Goal: Task Accomplishment & Management: Use online tool/utility

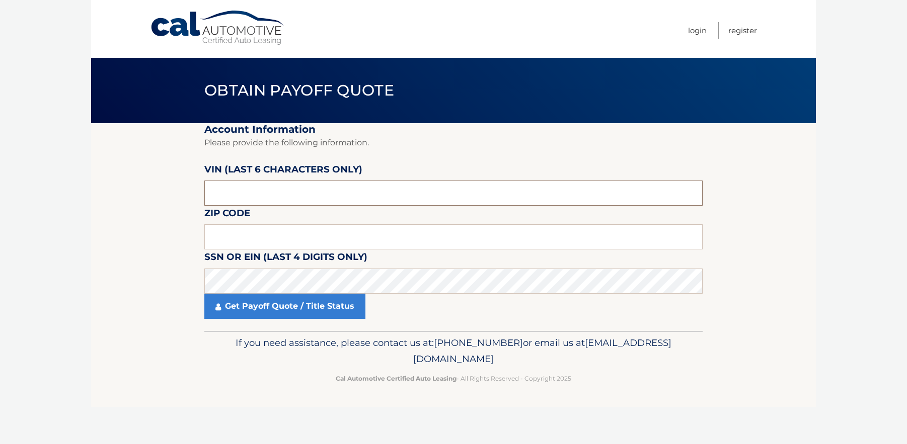
click at [269, 192] on input "text" at bounding box center [453, 193] width 498 height 25
type input "410341"
click button "For Originating Dealer" at bounding box center [0, 0] width 0 height 0
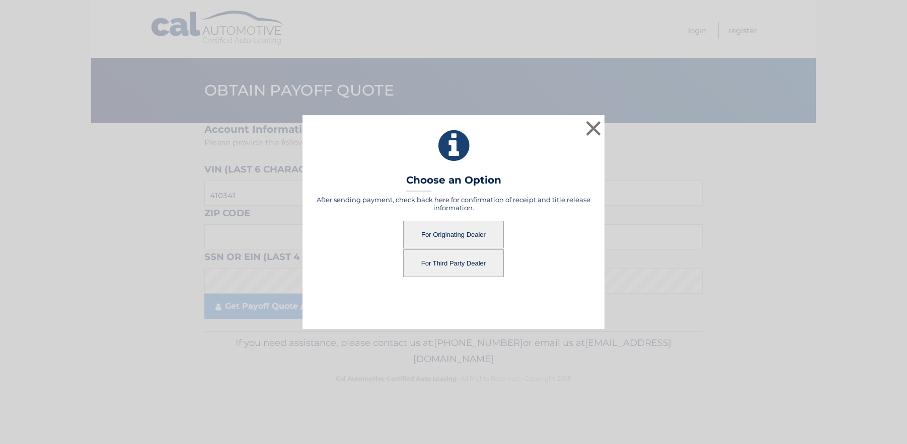
click at [431, 226] on button "For Originating Dealer" at bounding box center [453, 235] width 101 height 28
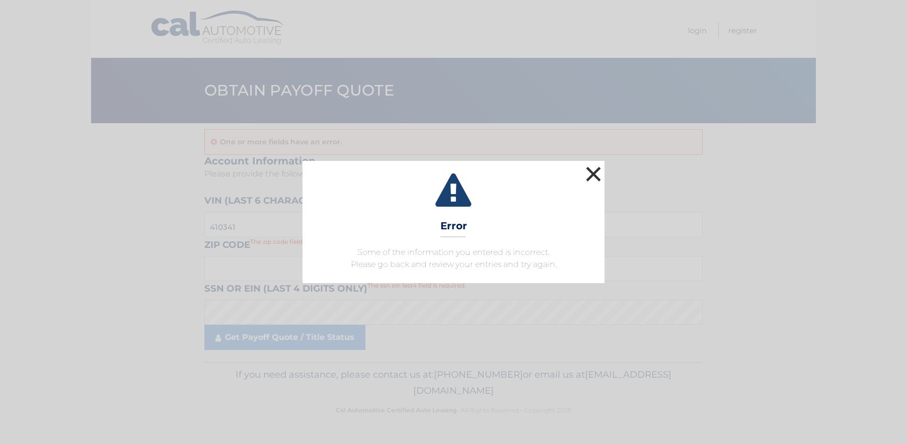
click at [591, 177] on button "×" at bounding box center [593, 174] width 20 height 20
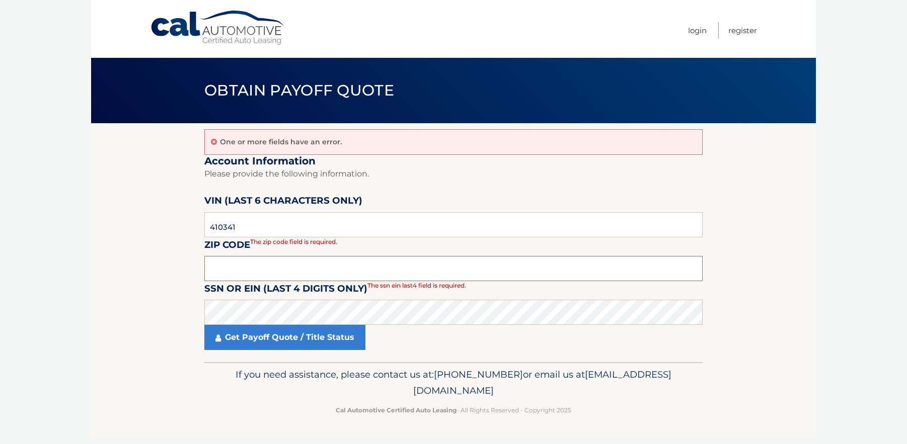
click at [250, 271] on input "text" at bounding box center [453, 268] width 498 height 25
click at [222, 266] on input "text" at bounding box center [453, 268] width 498 height 25
type input "33914"
click button "For Originating Dealer" at bounding box center [0, 0] width 0 height 0
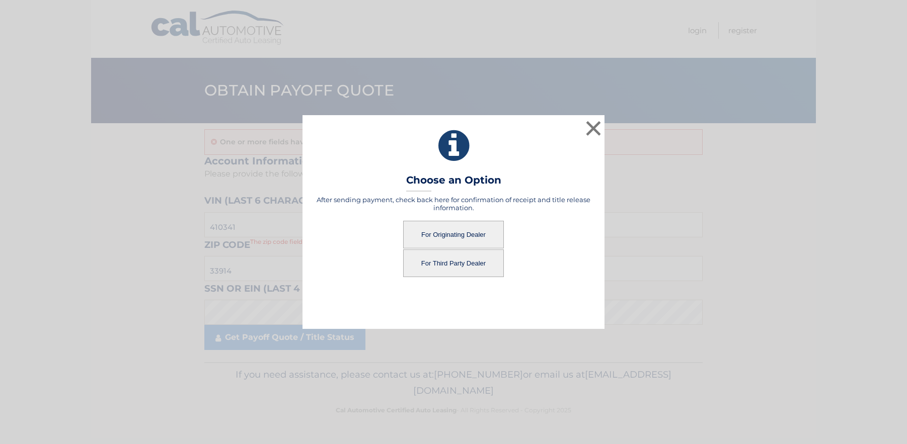
click at [421, 230] on button "For Originating Dealer" at bounding box center [453, 235] width 101 height 28
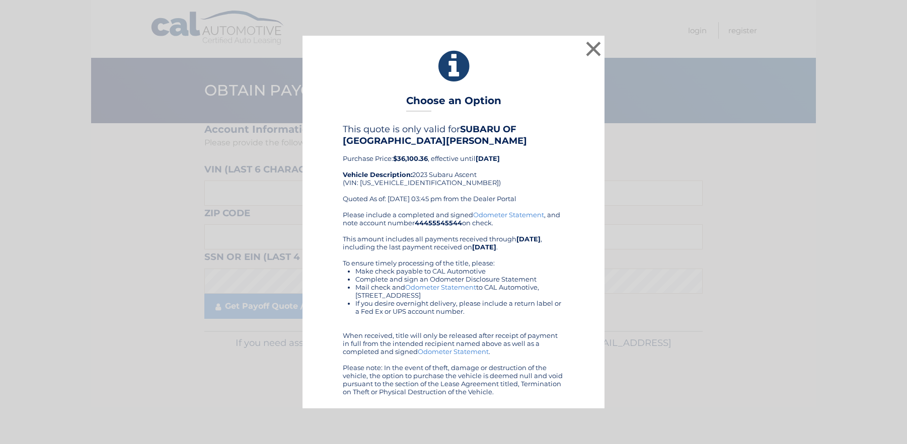
drag, startPoint x: 102, startPoint y: 226, endPoint x: 664, endPoint y: 123, distance: 572.0
click at [163, 210] on div "× Choose an Option This quote is only valid for SUBARU OF FORT [PERSON_NAME] Pu…" at bounding box center [453, 222] width 899 height 372
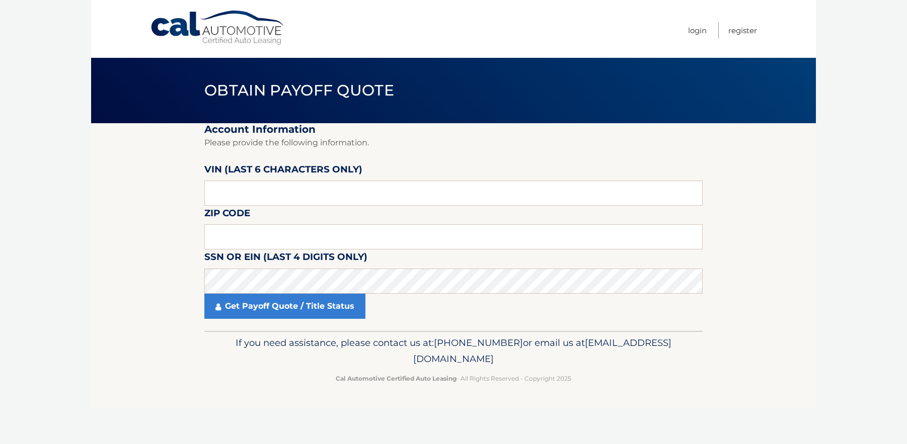
click at [38, 41] on body "Cal Automotive Menu Login Register Obtain Payoff Quote" at bounding box center [453, 222] width 907 height 444
click at [45, 40] on body "Cal Automotive Menu Login Register Obtain Payoff Quote" at bounding box center [453, 222] width 907 height 444
